Goal: Task Accomplishment & Management: Manage account settings

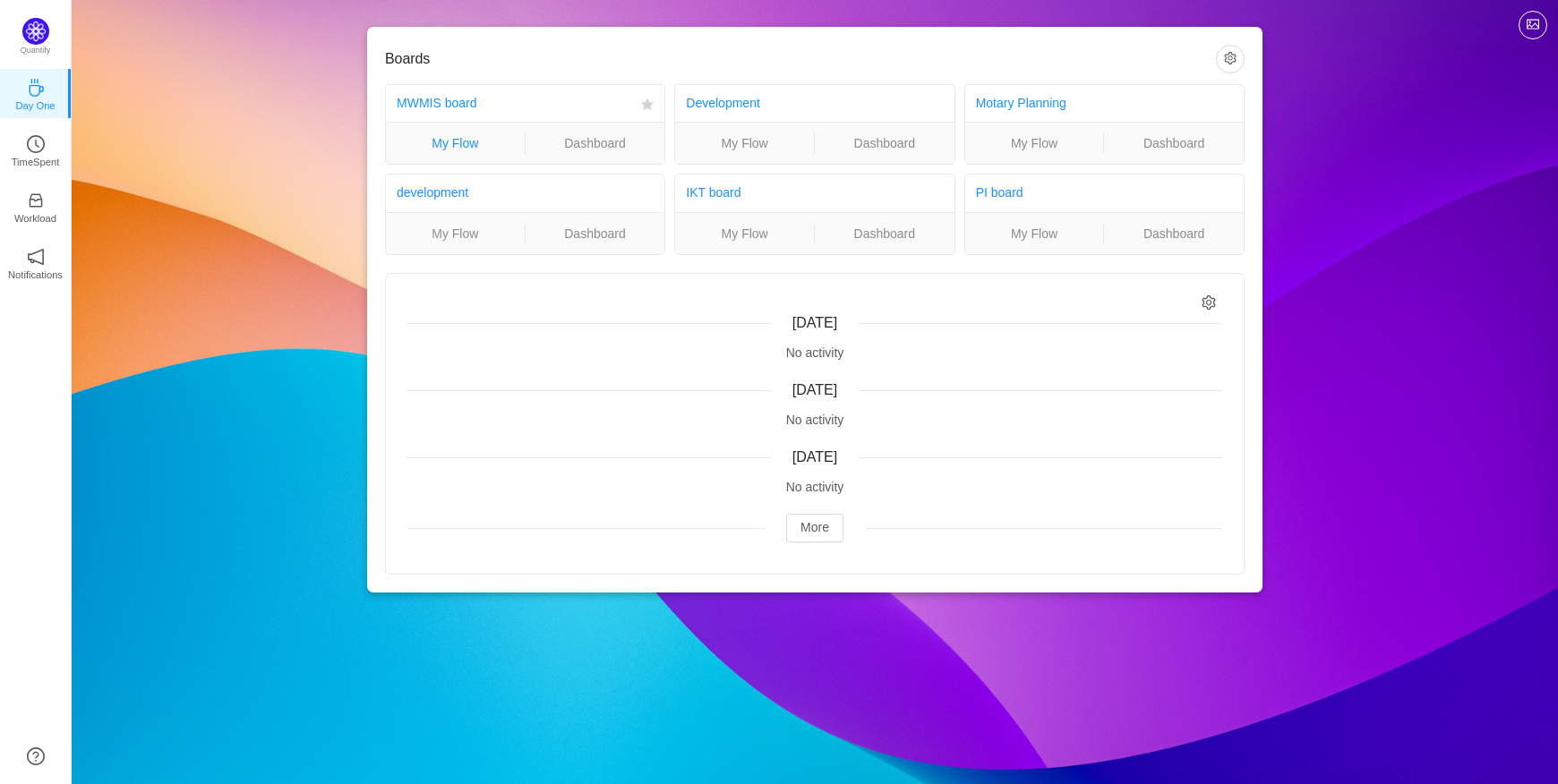
click at [453, 145] on link "My Flow" at bounding box center [456, 143] width 139 height 20
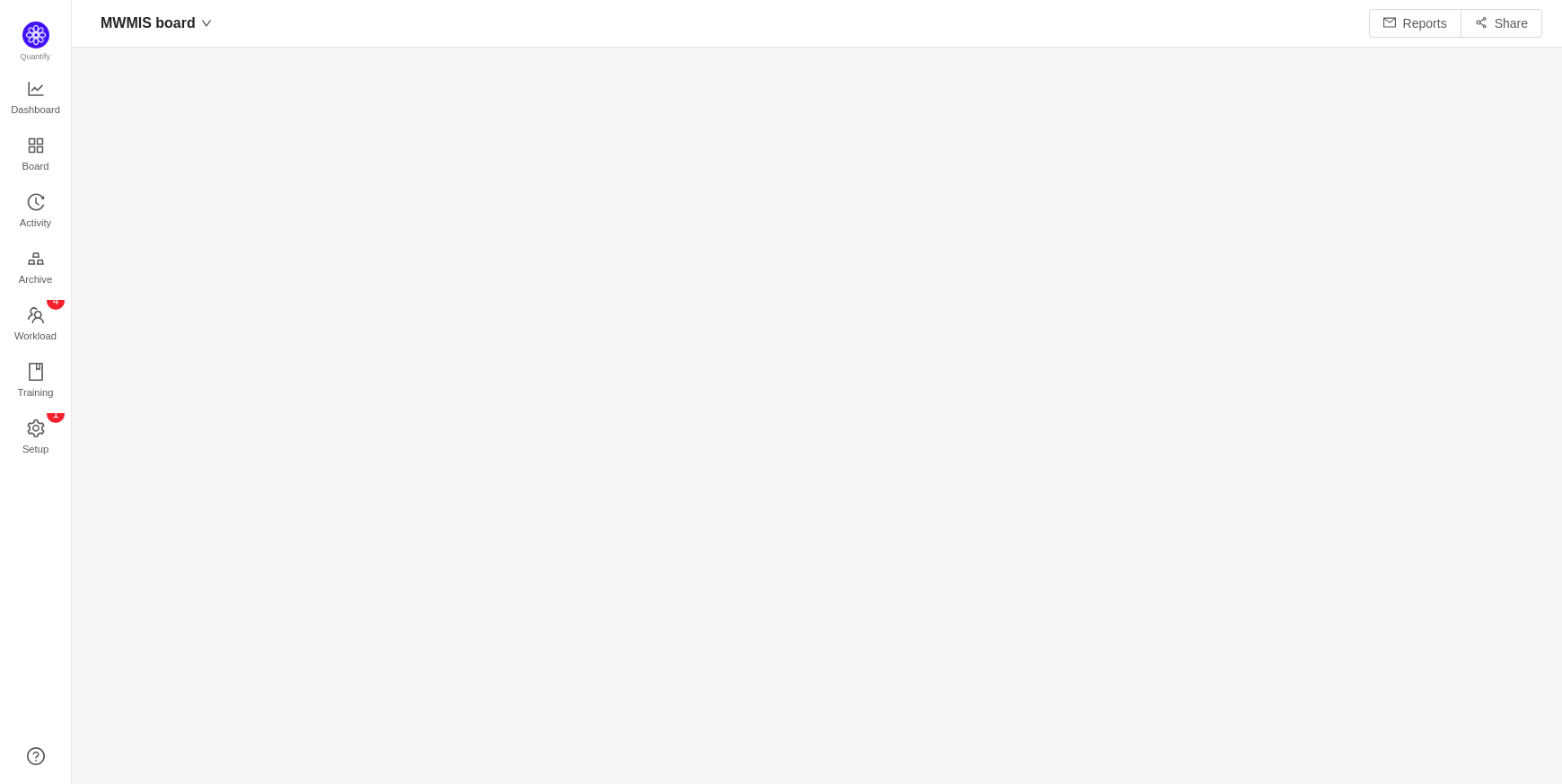
scroll to position [26, 26]
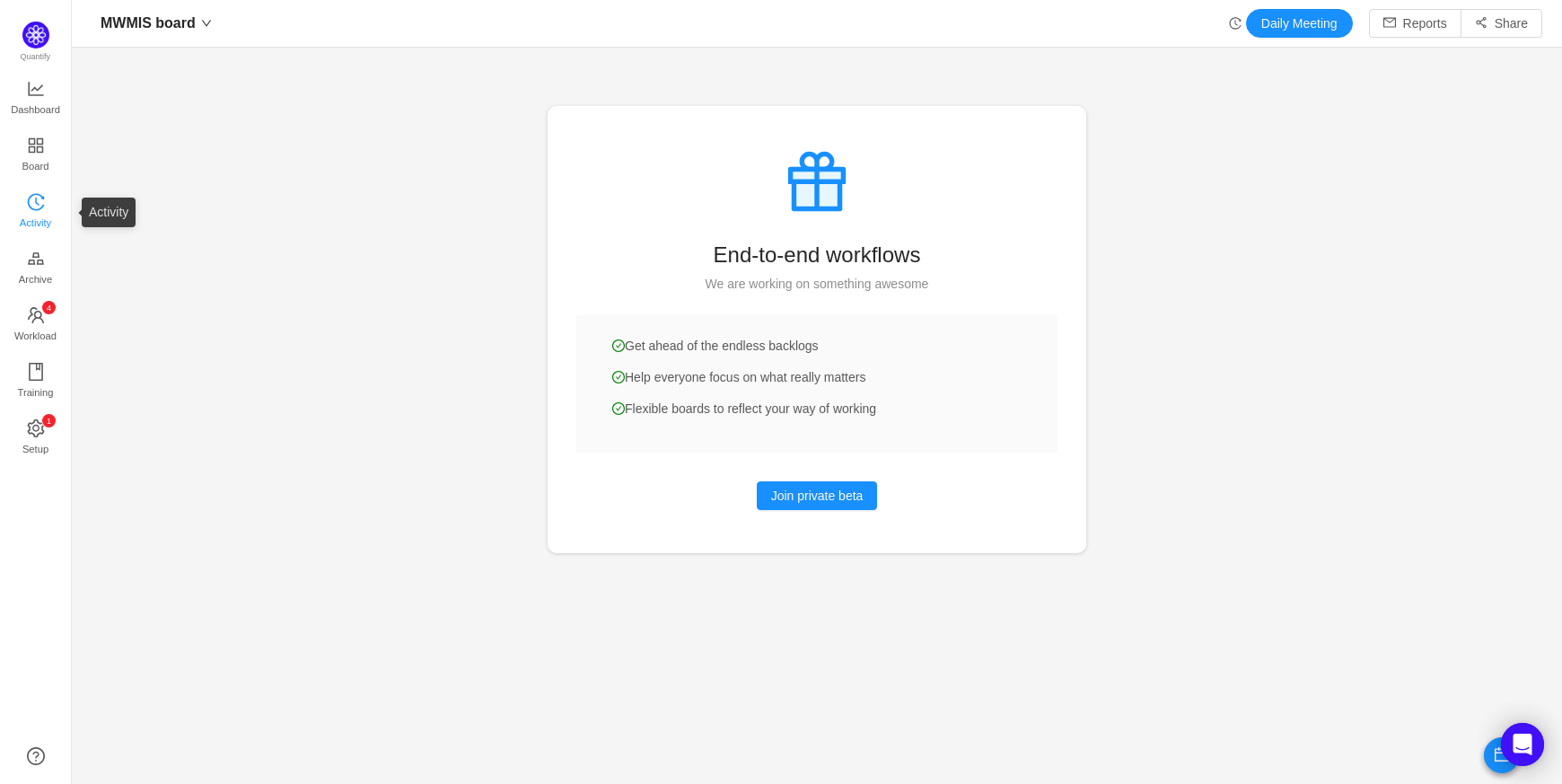
click at [28, 204] on span "Activity" at bounding box center [35, 222] width 31 height 36
